Goal: Information Seeking & Learning: Learn about a topic

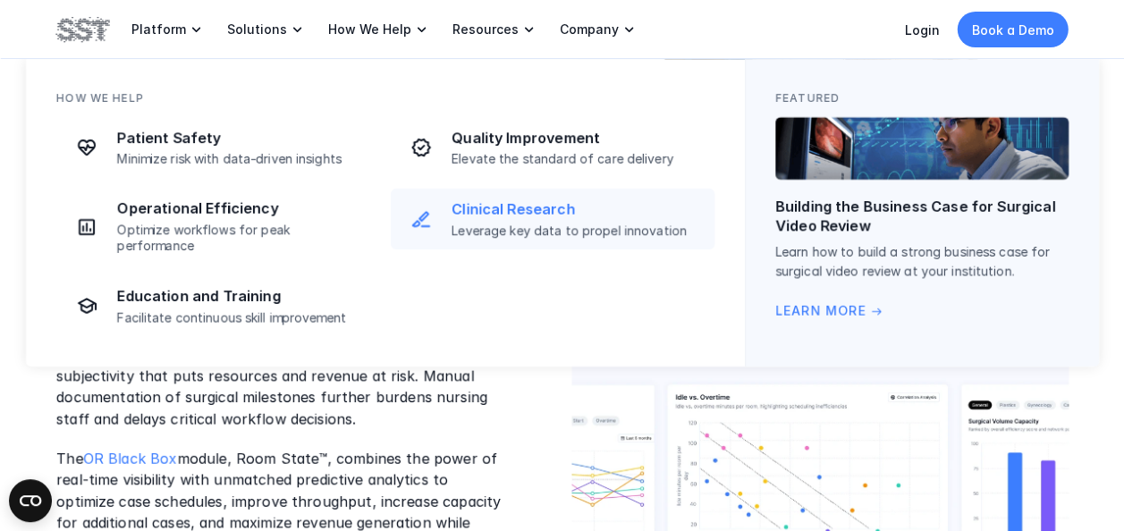
scroll to position [626, 0]
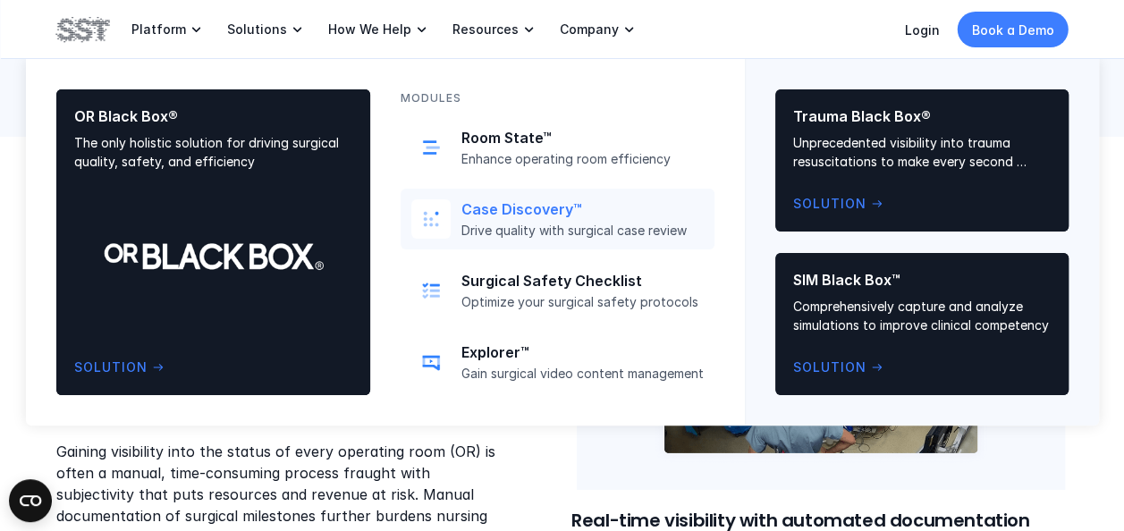
click at [494, 215] on p "Case Discovery™" at bounding box center [582, 209] width 242 height 19
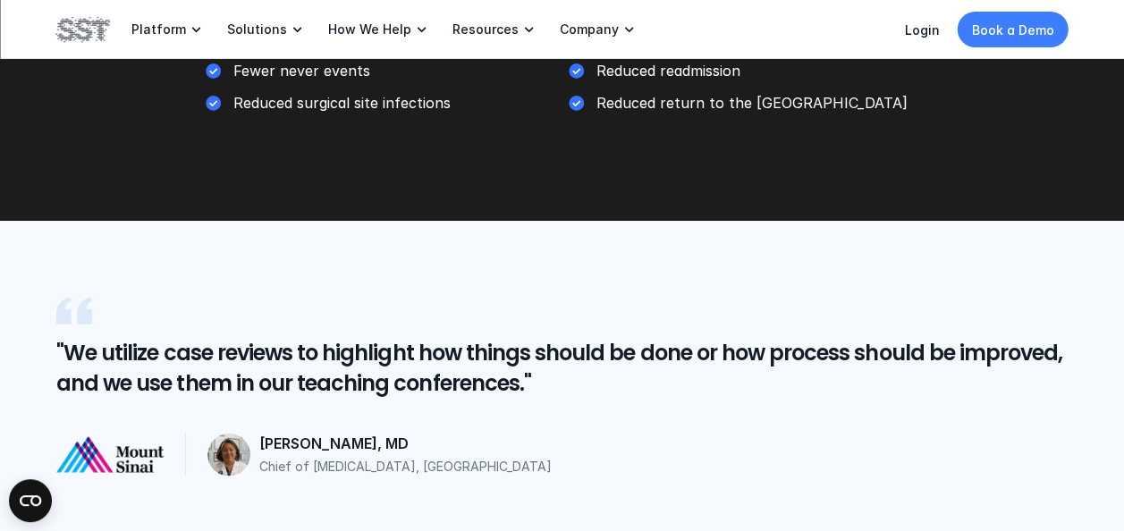
scroll to position [3338, 0]
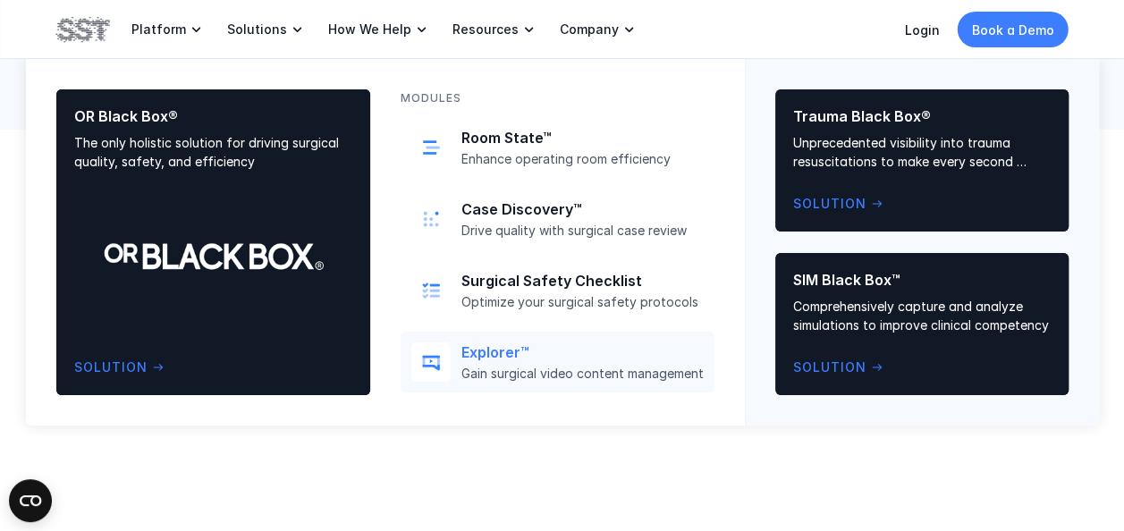
click at [499, 350] on p "Explorer™" at bounding box center [582, 352] width 242 height 19
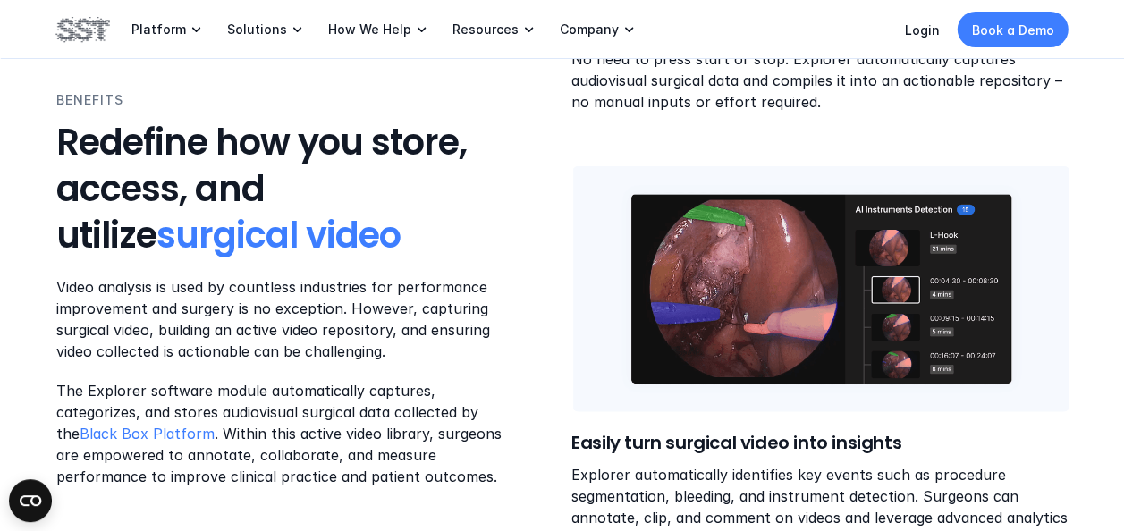
scroll to position [1878, 0]
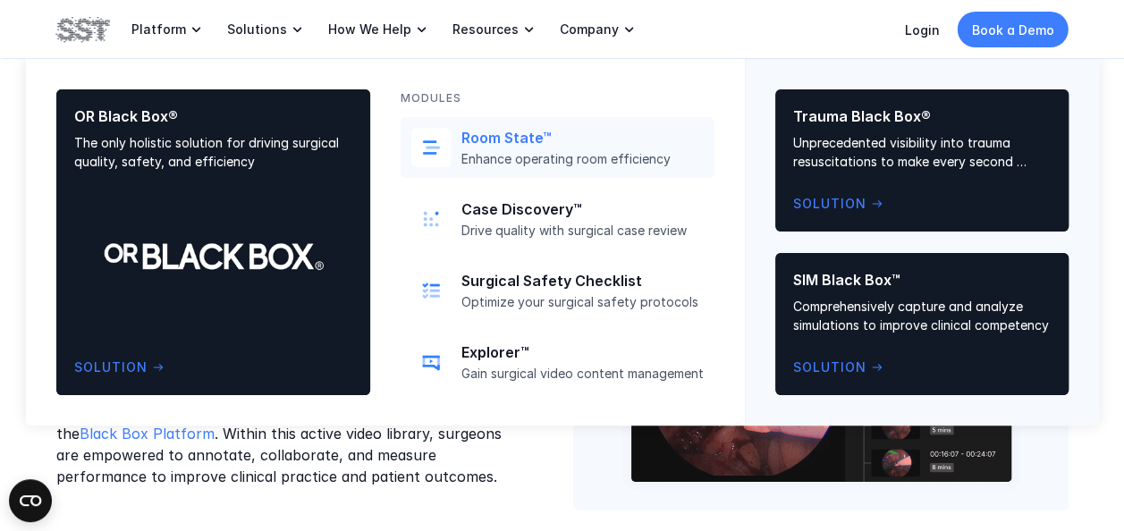
click at [500, 137] on p "Room State™" at bounding box center [582, 138] width 242 height 19
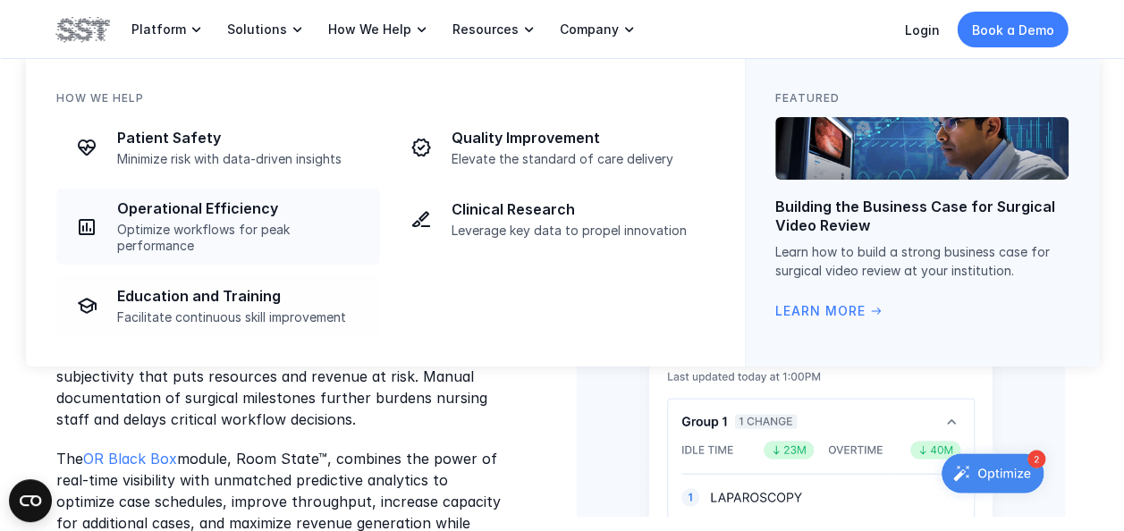
scroll to position [1460, 0]
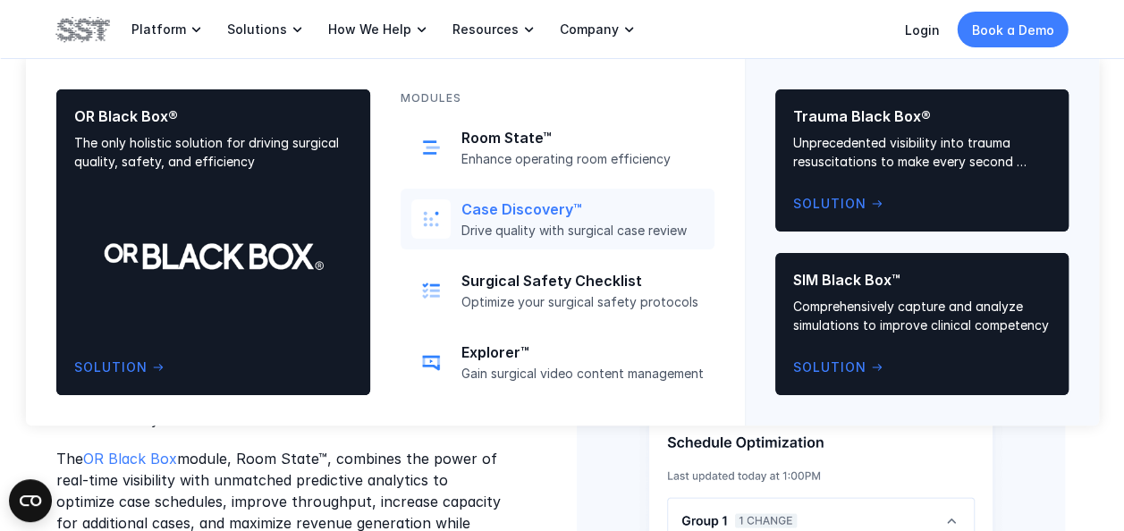
click at [509, 212] on p "Case Discovery™" at bounding box center [582, 209] width 242 height 19
